Goal: Task Accomplishment & Management: Use online tool/utility

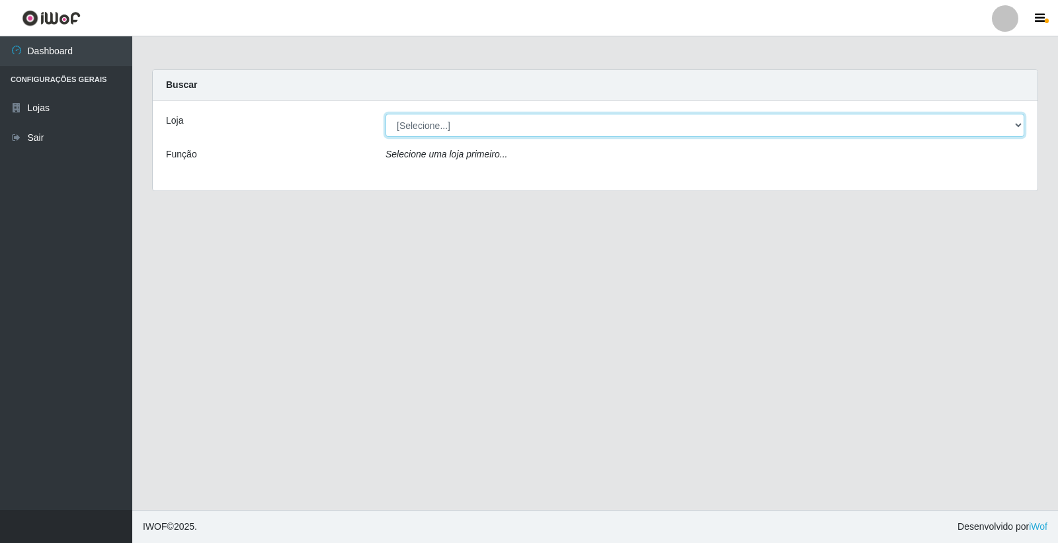
click at [409, 126] on select "[Selecione...] Casatudo BR" at bounding box center [705, 125] width 639 height 23
select select "197"
click at [386, 114] on select "[Selecione...] Casatudo BR" at bounding box center [705, 125] width 639 height 23
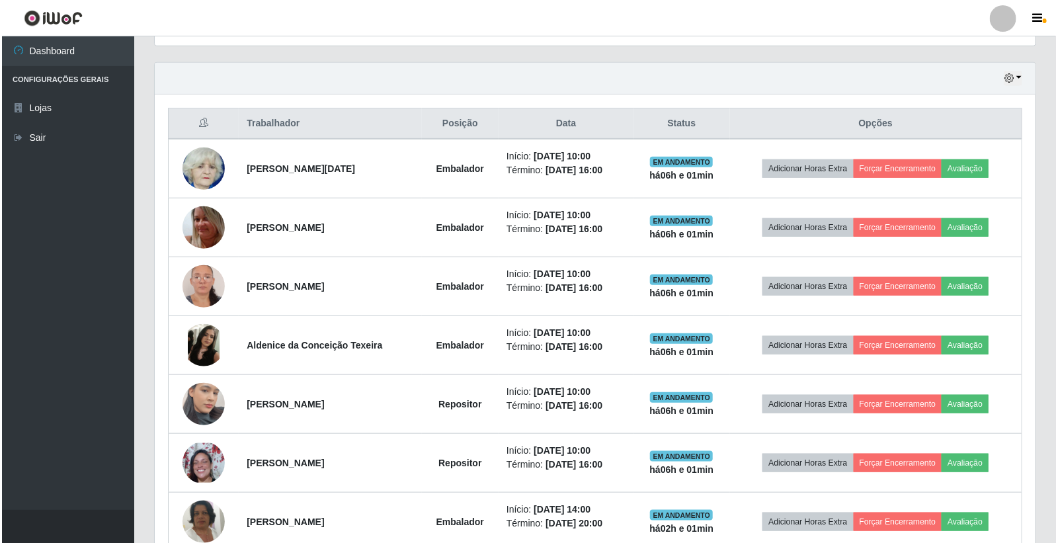
scroll to position [514, 0]
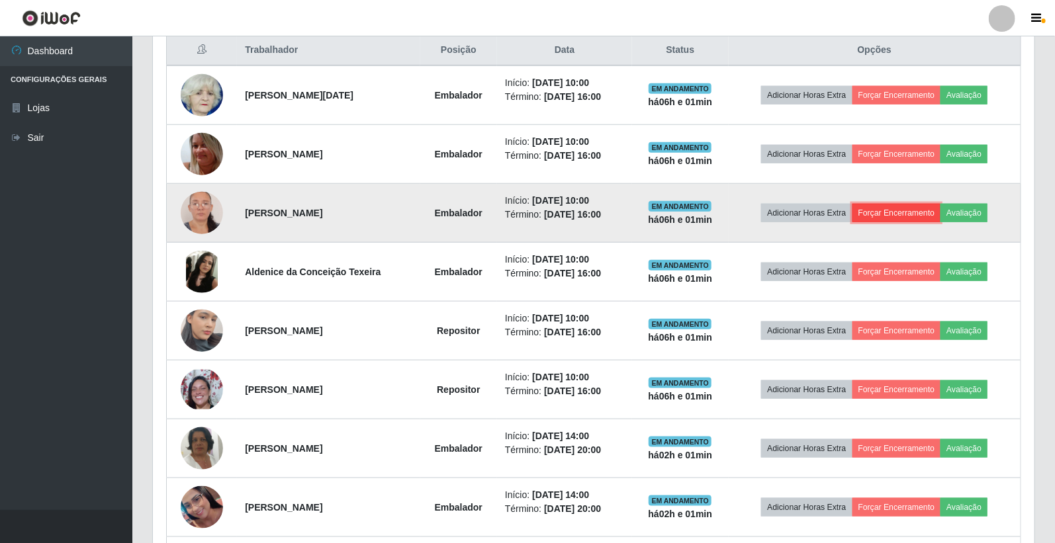
click at [889, 206] on button "Forçar Encerramento" at bounding box center [896, 213] width 89 height 19
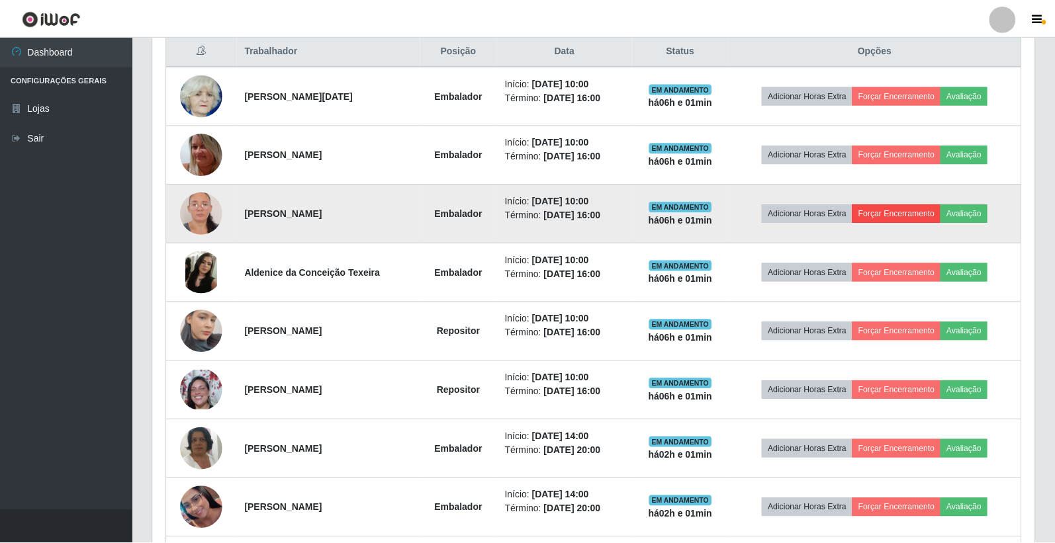
scroll to position [274, 873]
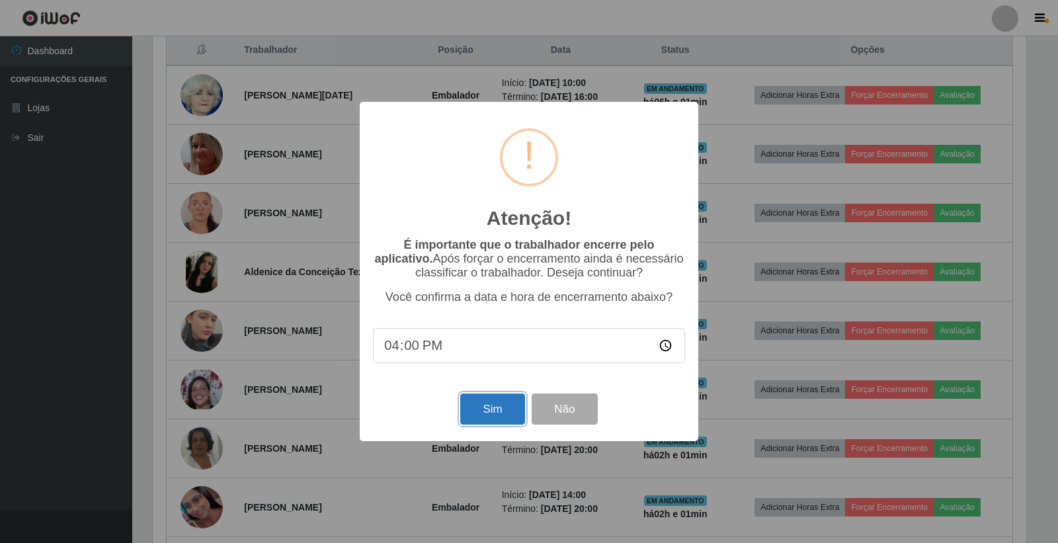
click at [505, 404] on button "Sim" at bounding box center [492, 409] width 64 height 31
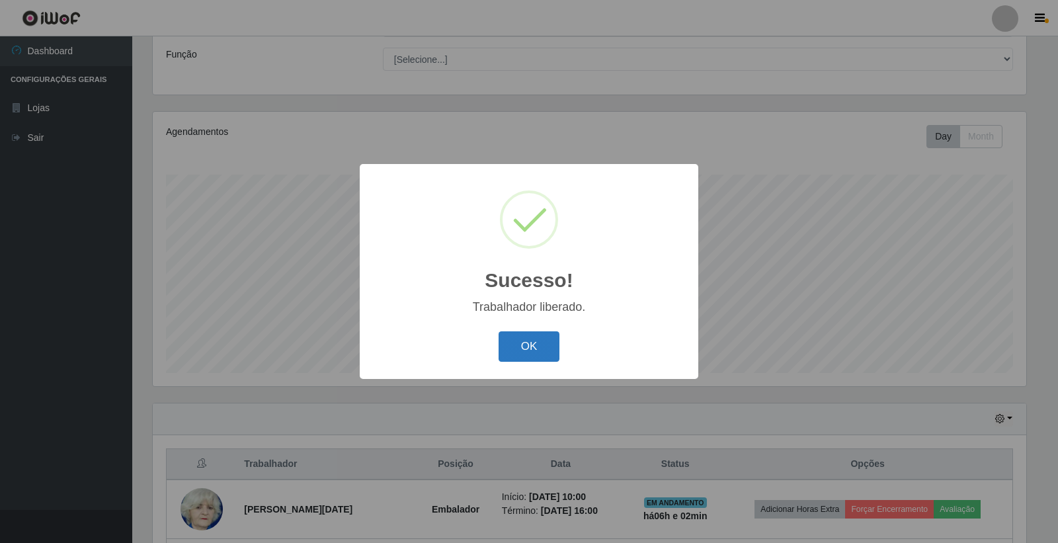
click at [542, 340] on button "OK" at bounding box center [530, 346] width 62 height 31
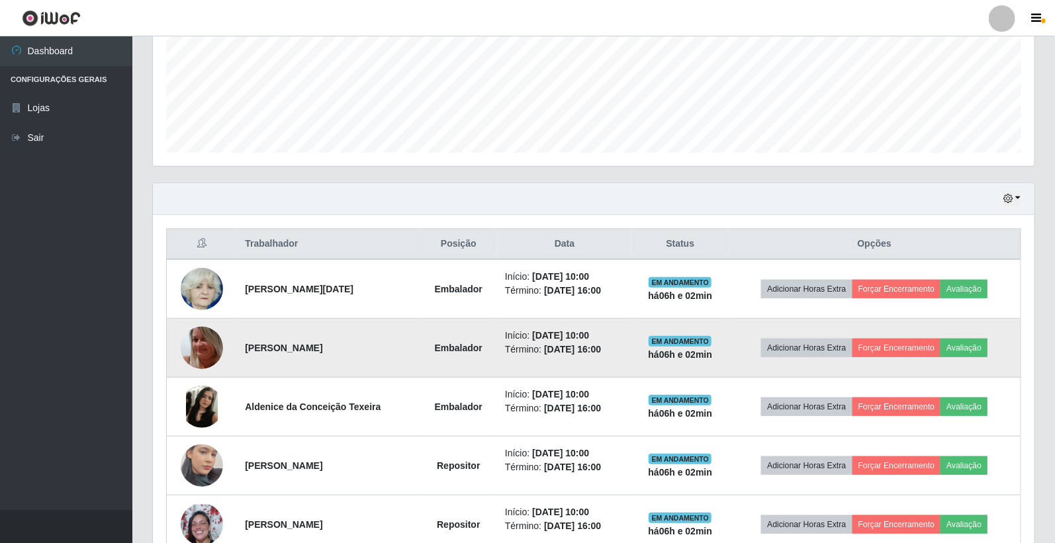
scroll to position [394, 0]
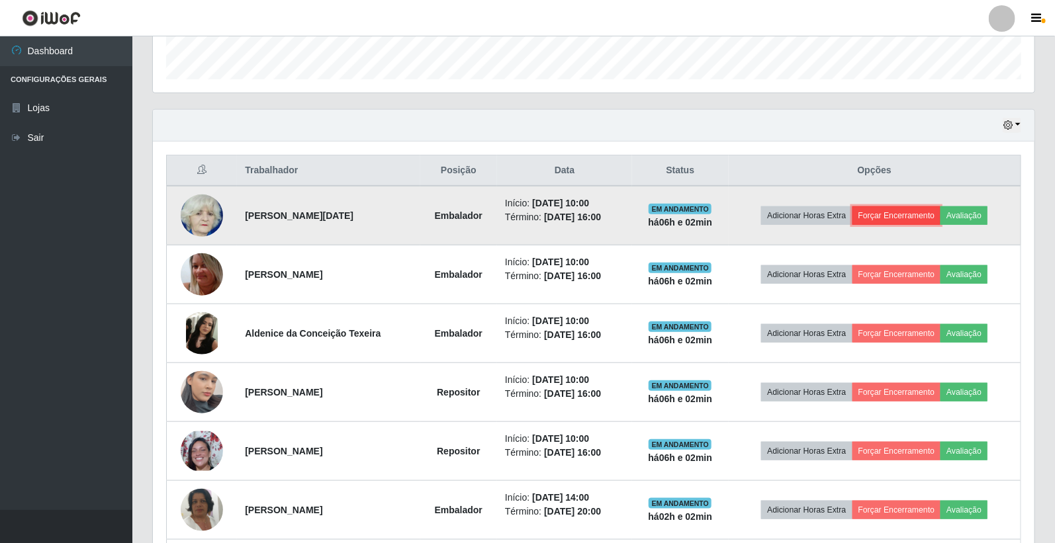
click at [903, 208] on button "Forçar Encerramento" at bounding box center [896, 215] width 89 height 19
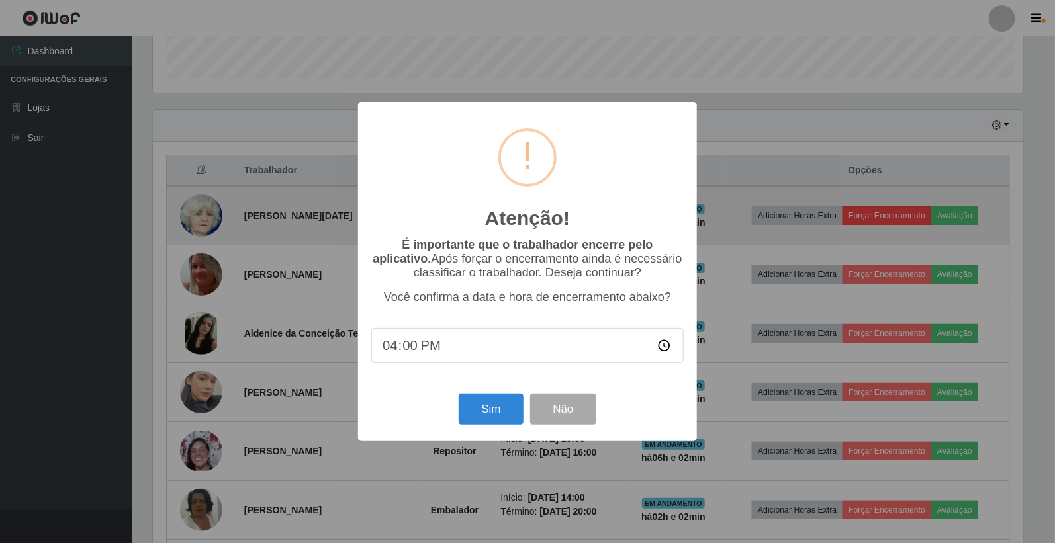
scroll to position [274, 873]
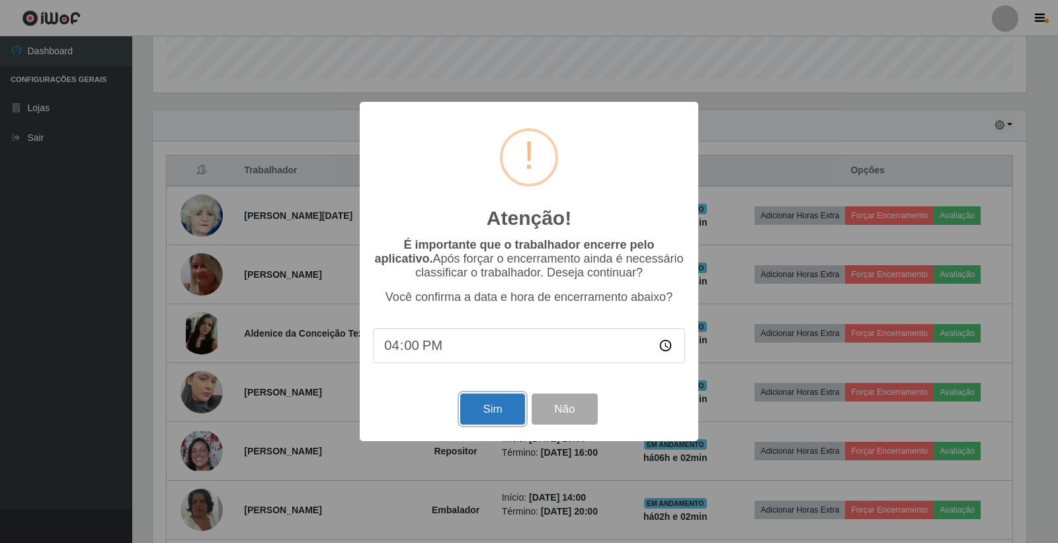
click at [488, 406] on button "Sim" at bounding box center [492, 409] width 64 height 31
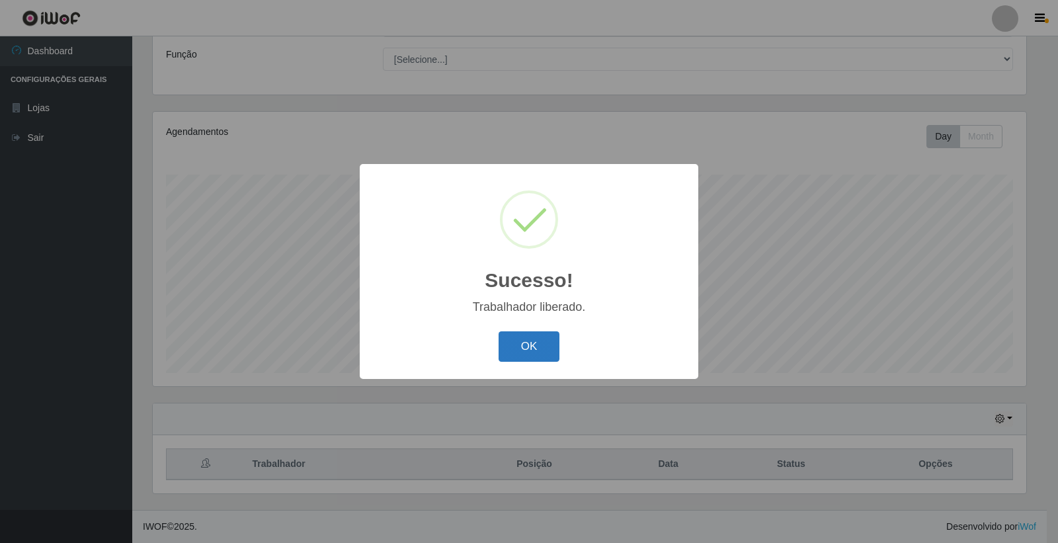
click at [519, 341] on button "OK" at bounding box center [530, 346] width 62 height 31
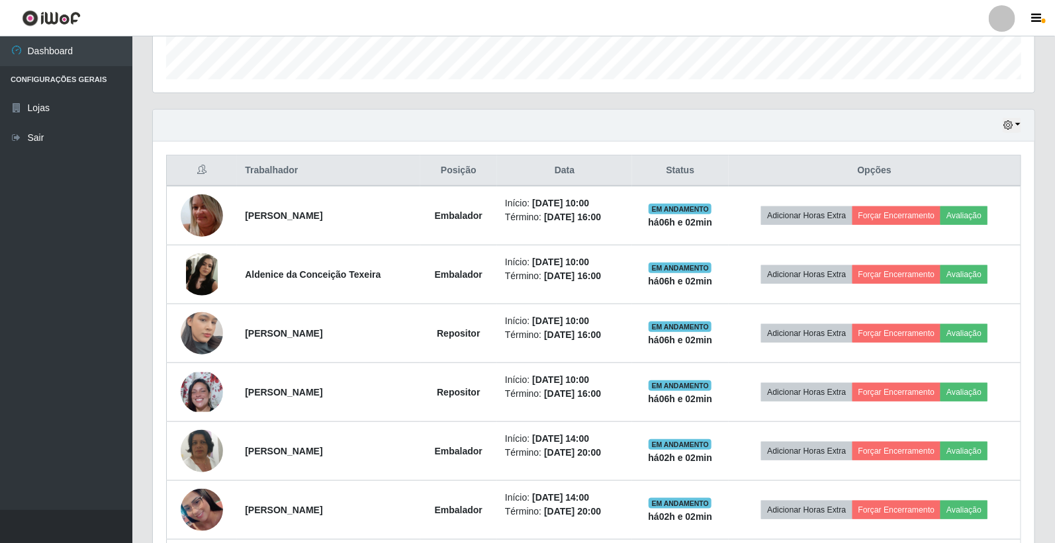
scroll to position [540, 0]
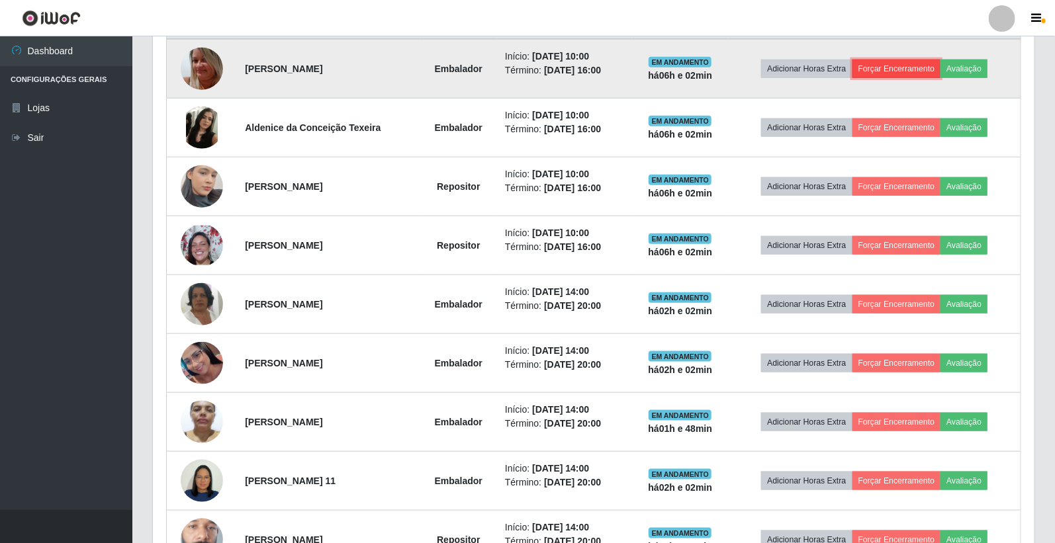
click at [890, 64] on button "Forçar Encerramento" at bounding box center [896, 69] width 89 height 19
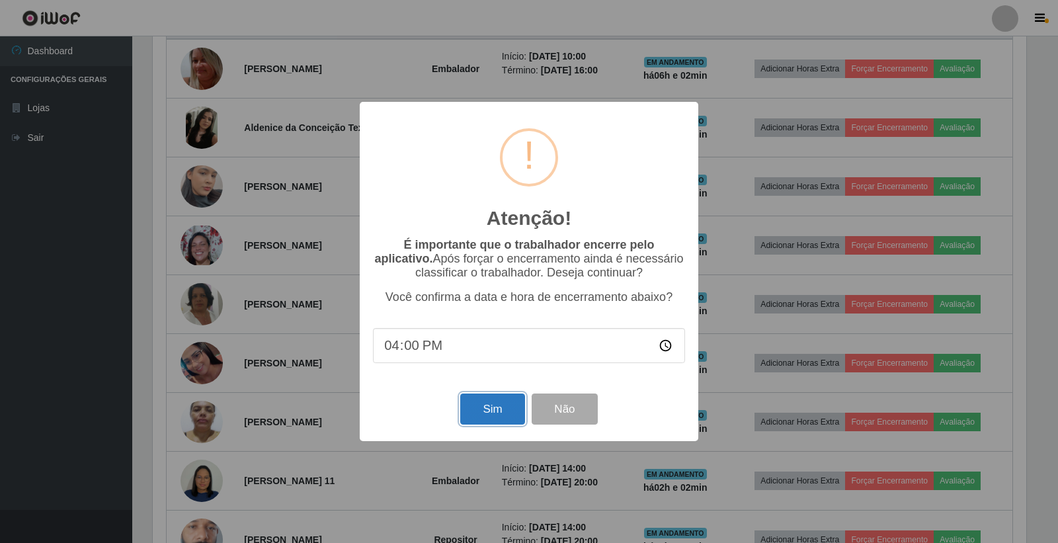
click at [499, 415] on button "Sim" at bounding box center [492, 409] width 64 height 31
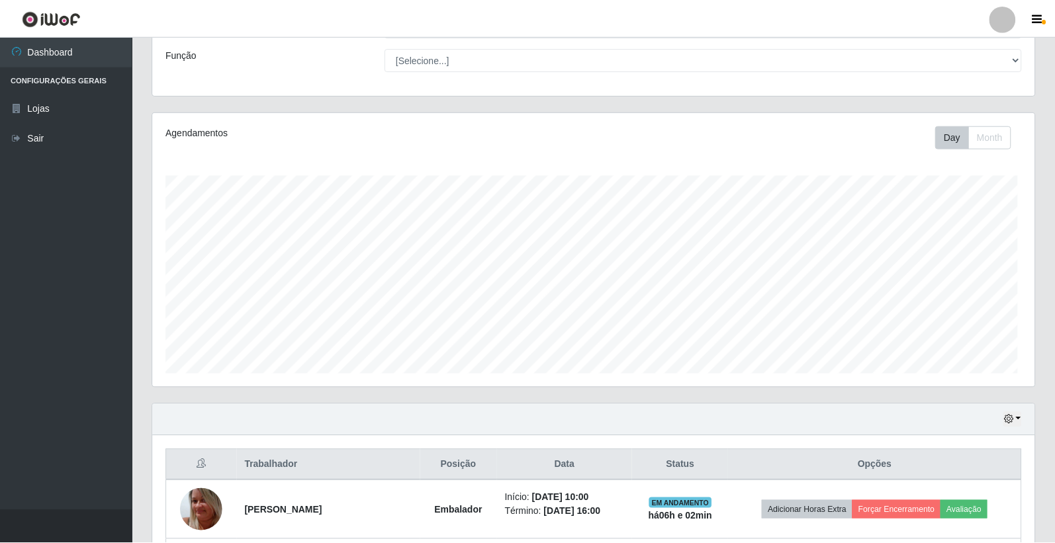
scroll to position [0, 0]
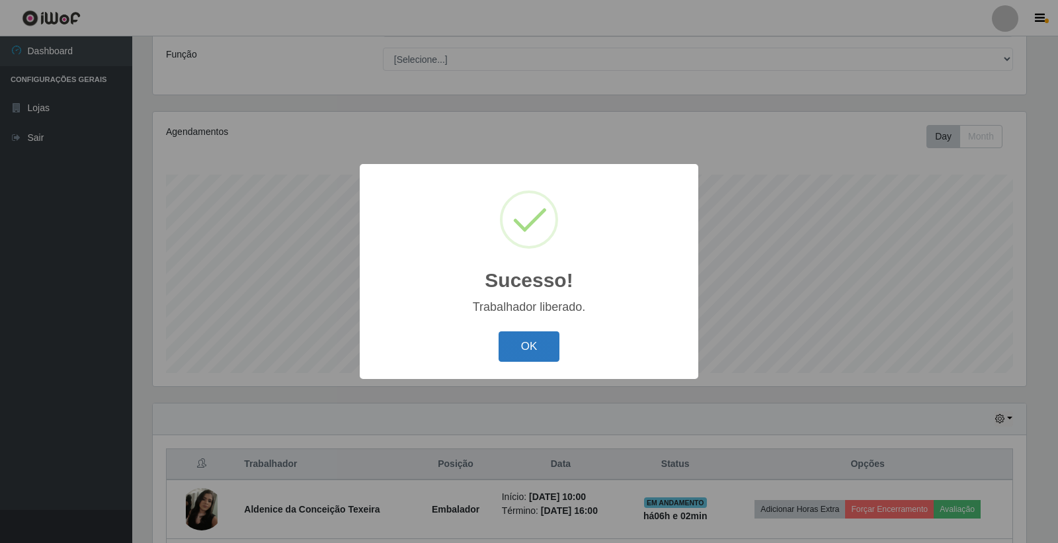
click at [531, 342] on button "OK" at bounding box center [530, 346] width 62 height 31
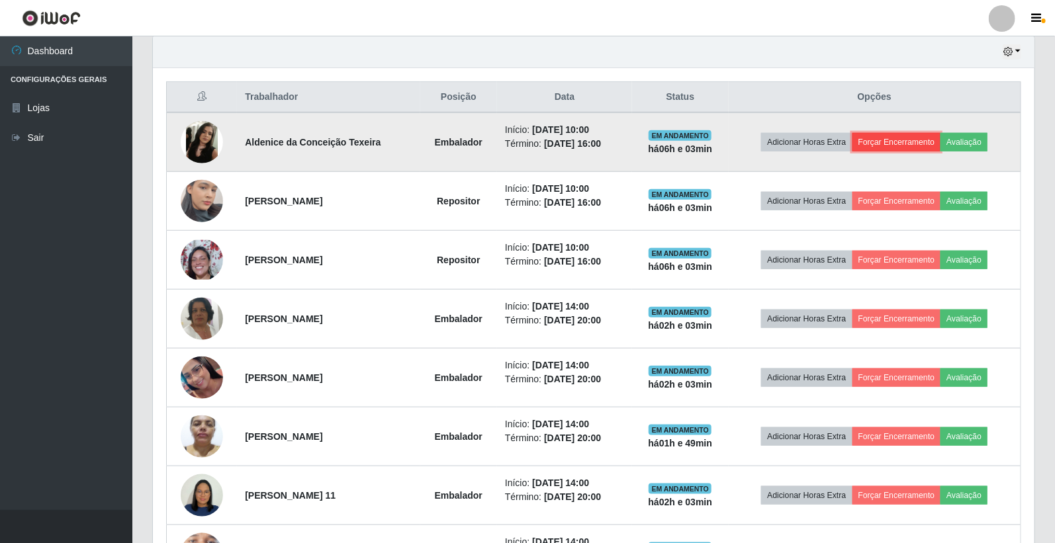
click at [896, 142] on button "Forçar Encerramento" at bounding box center [896, 142] width 89 height 19
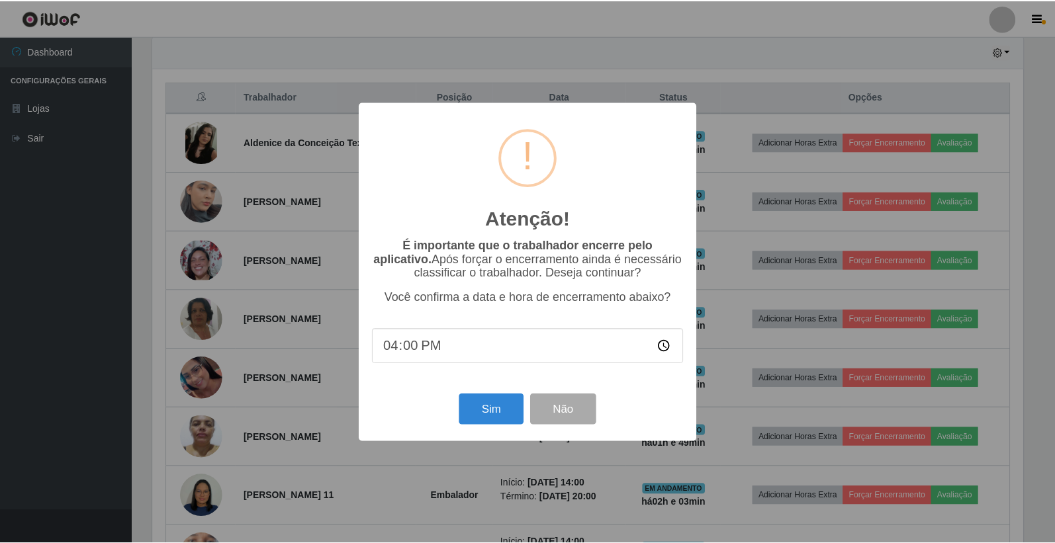
scroll to position [274, 873]
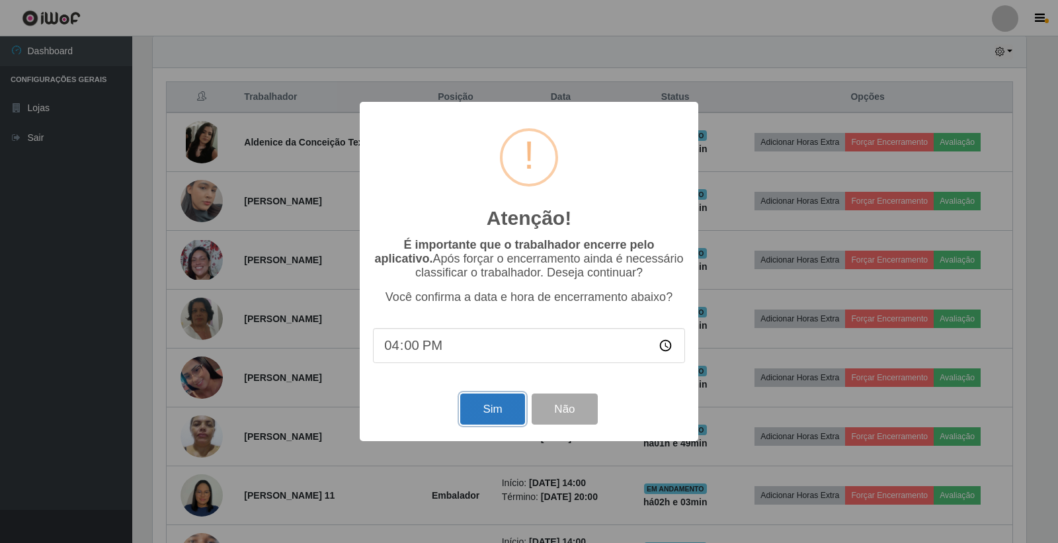
click at [476, 404] on button "Sim" at bounding box center [492, 409] width 64 height 31
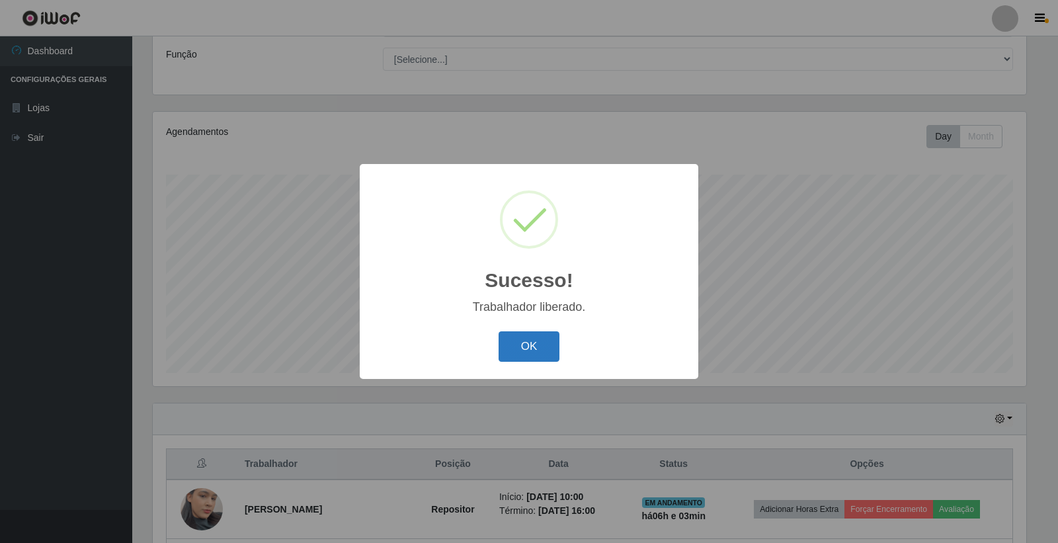
click at [515, 347] on button "OK" at bounding box center [530, 346] width 62 height 31
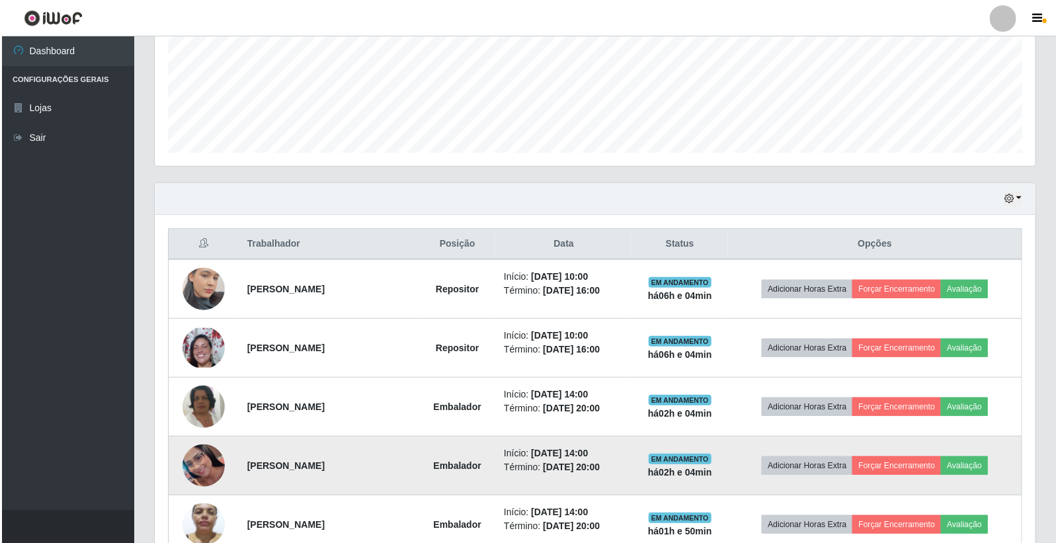
scroll to position [394, 0]
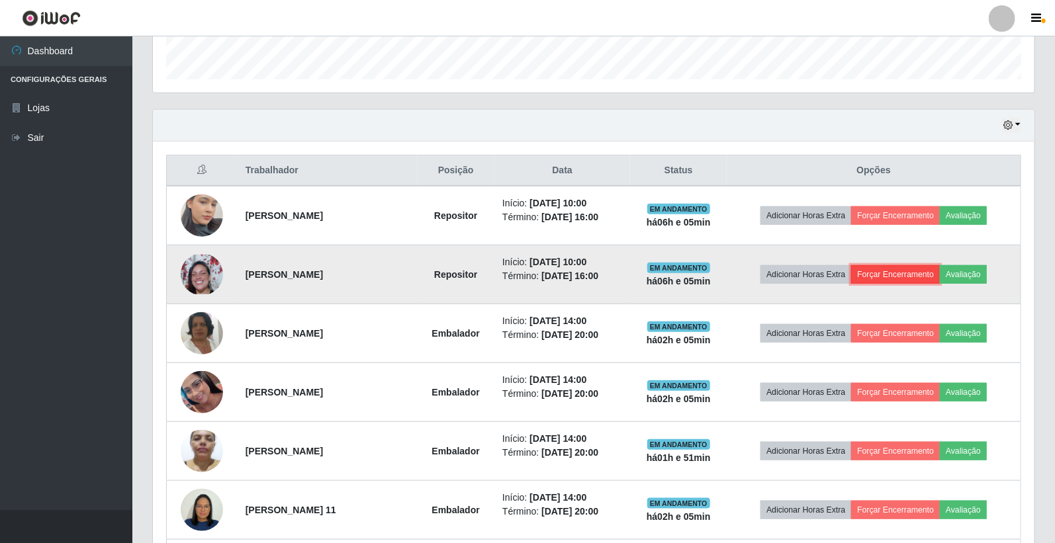
click at [891, 272] on button "Forçar Encerramento" at bounding box center [895, 274] width 89 height 19
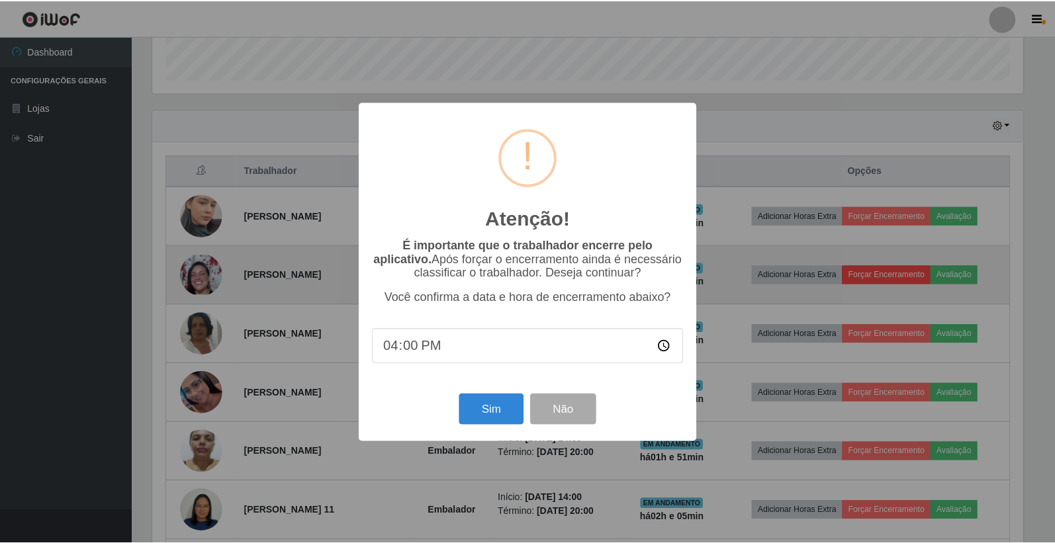
scroll to position [274, 873]
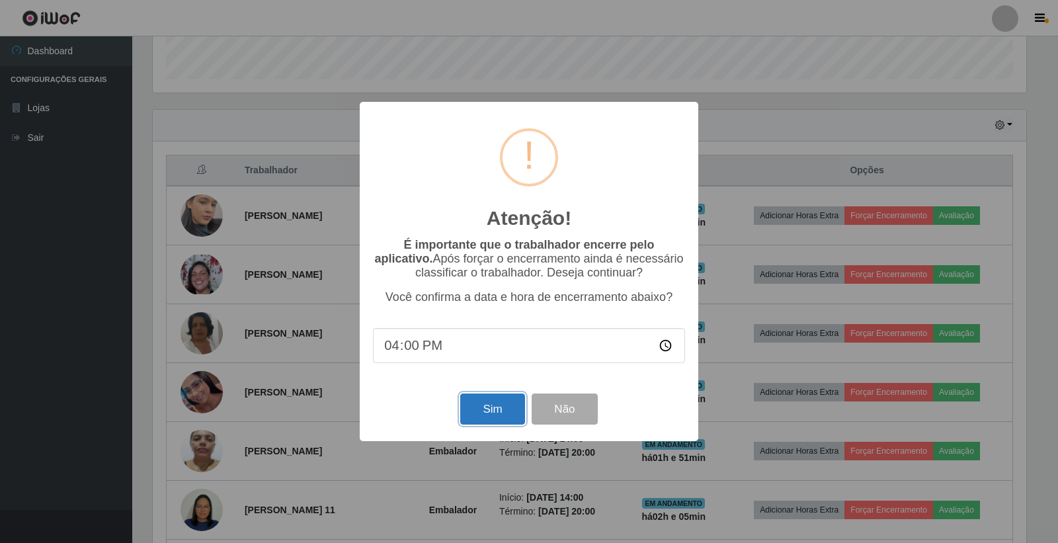
click at [500, 413] on button "Sim" at bounding box center [492, 409] width 64 height 31
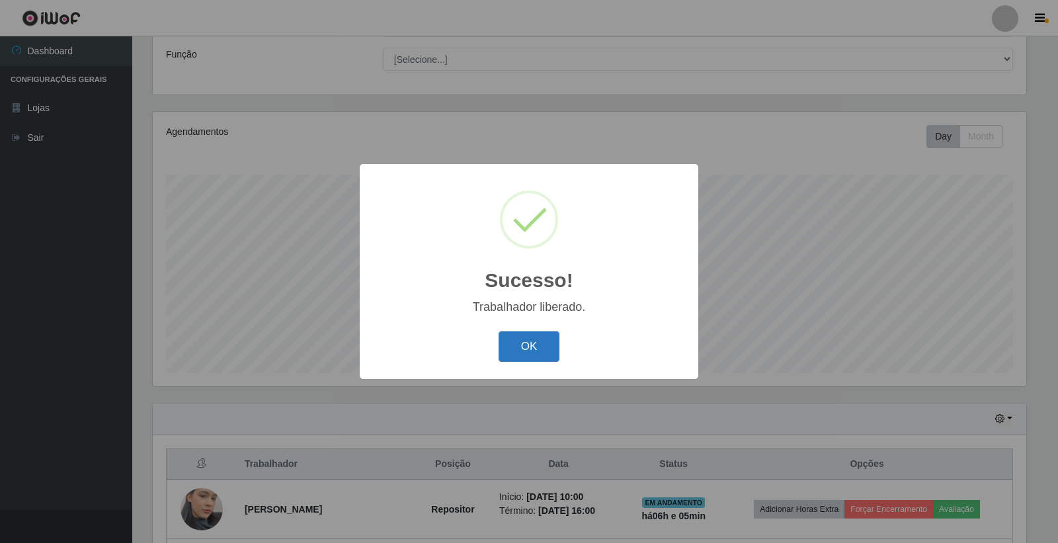
click at [510, 339] on button "OK" at bounding box center [530, 346] width 62 height 31
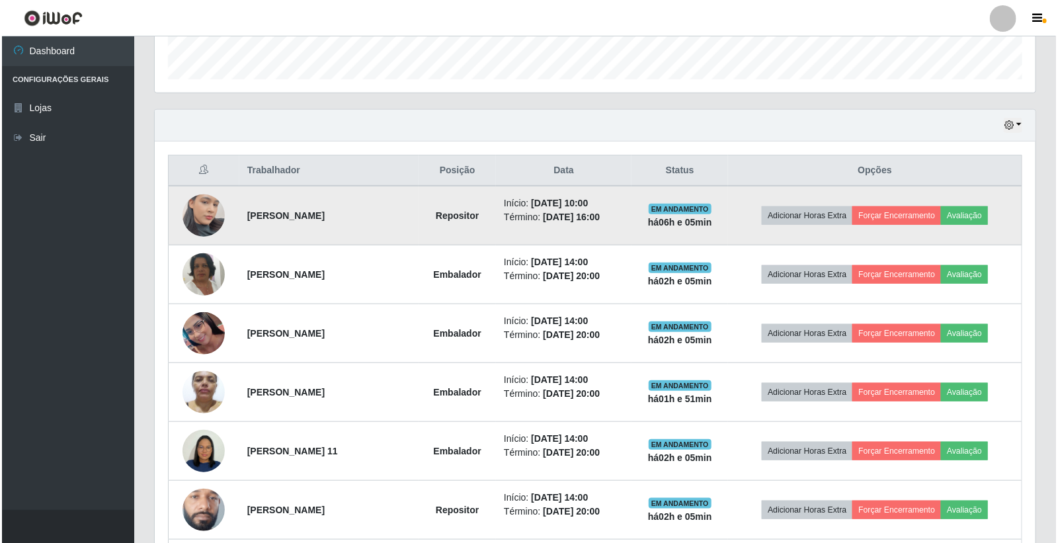
scroll to position [467, 0]
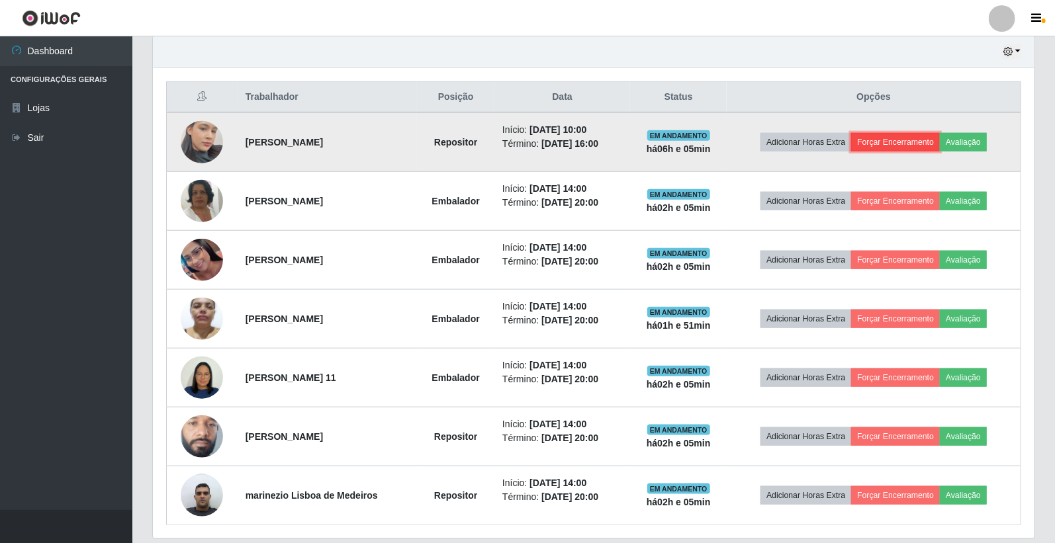
click at [922, 138] on button "Forçar Encerramento" at bounding box center [895, 142] width 89 height 19
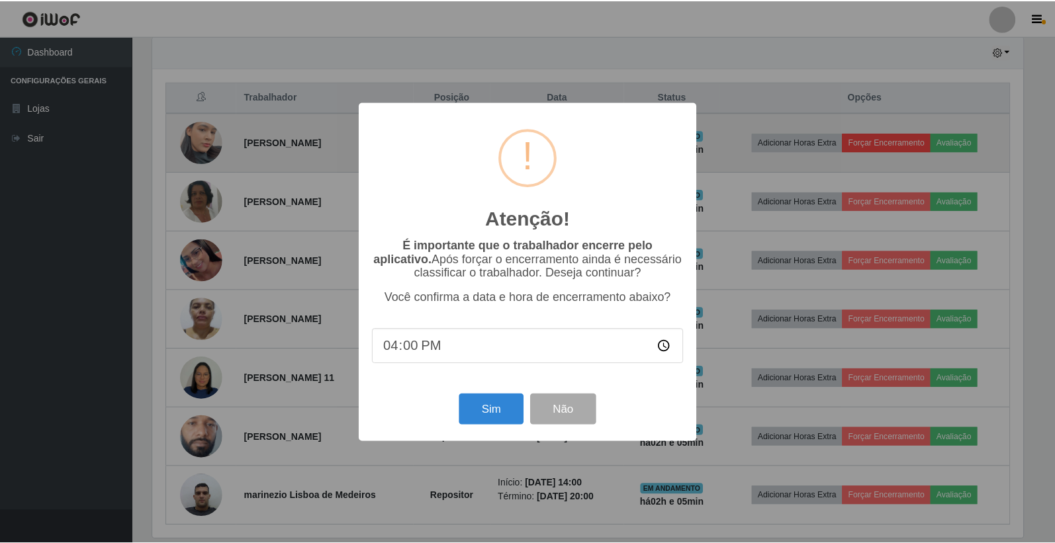
scroll to position [274, 873]
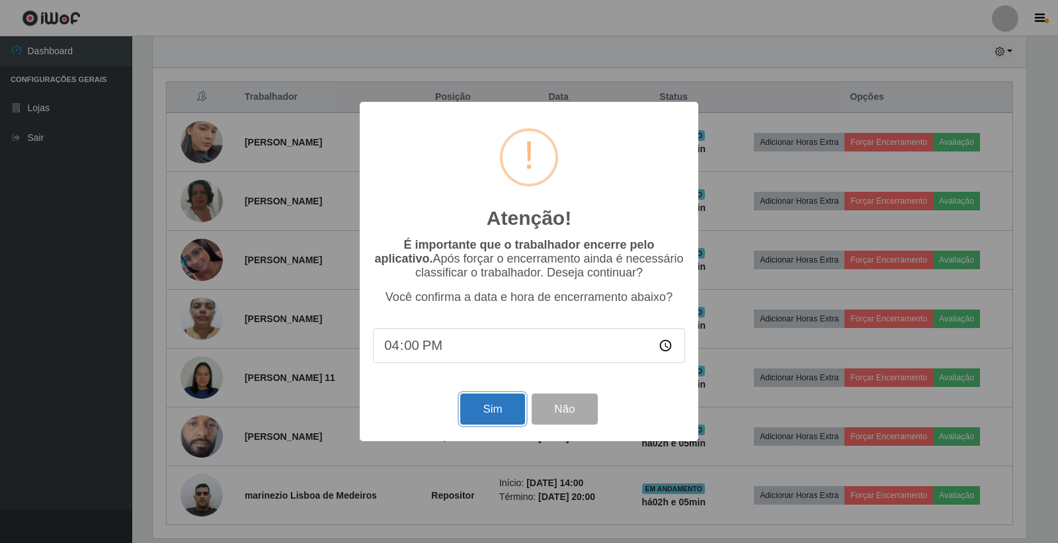
click at [488, 415] on button "Sim" at bounding box center [492, 409] width 64 height 31
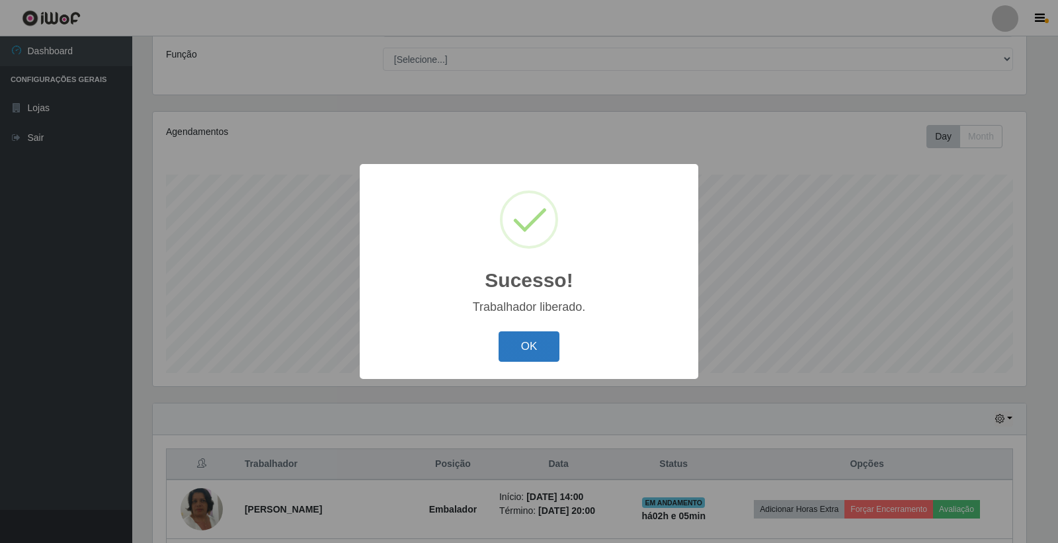
click at [530, 347] on button "OK" at bounding box center [530, 346] width 62 height 31
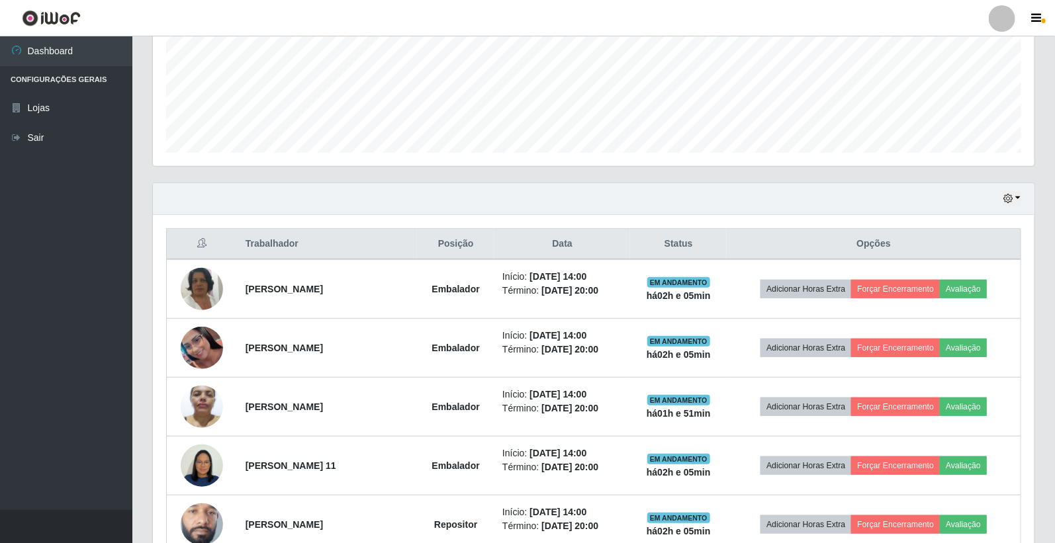
scroll to position [394, 0]
